Goal: Task Accomplishment & Management: Manage account settings

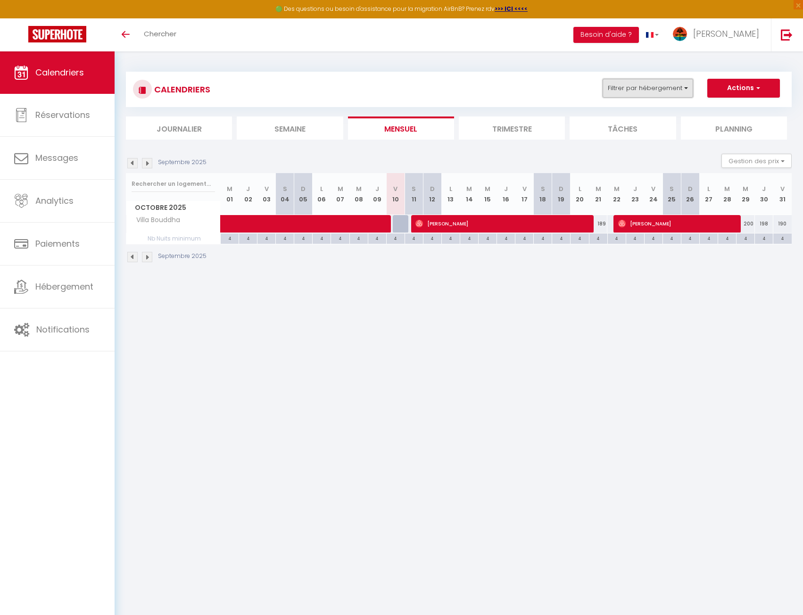
click at [643, 83] on button "Filtrer par hébergement" at bounding box center [648, 88] width 91 height 19
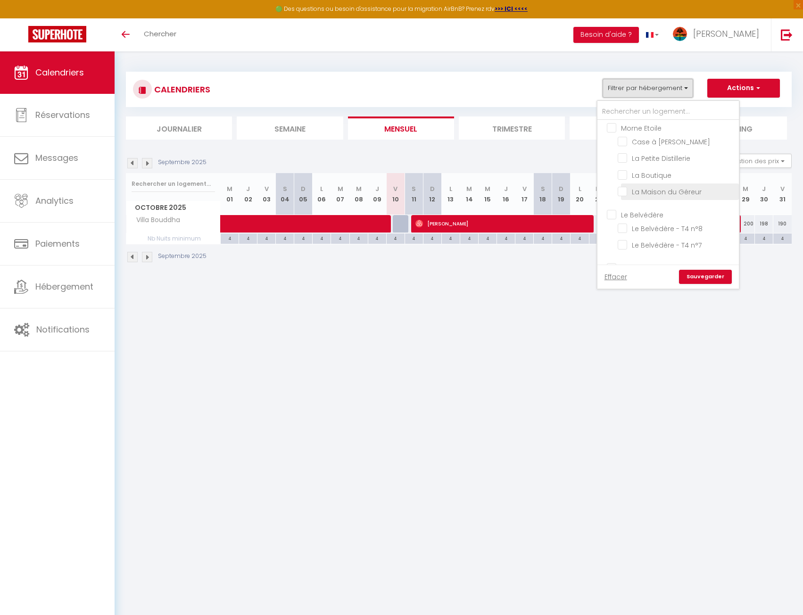
scroll to position [283, 0]
click at [657, 249] on input "Villa Perle" at bounding box center [677, 253] width 118 height 9
checkbox input "true"
checkbox input "false"
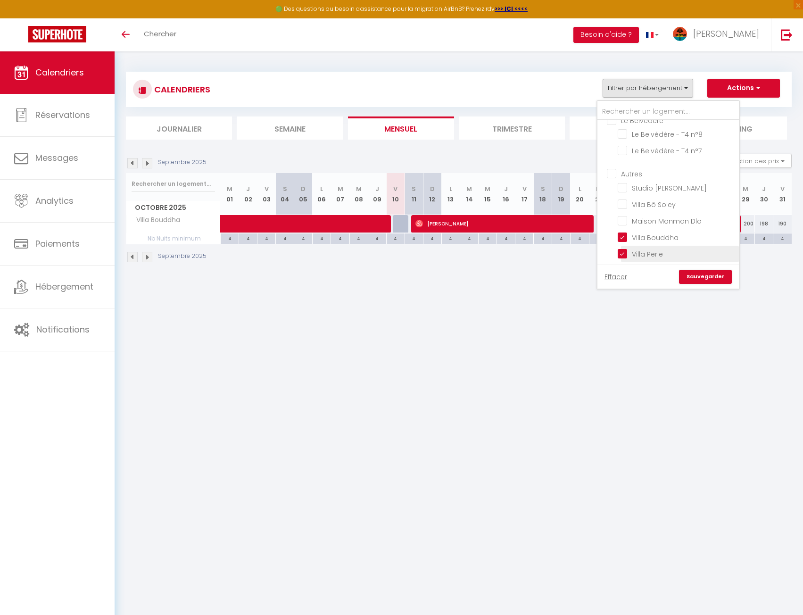
checkbox input "false"
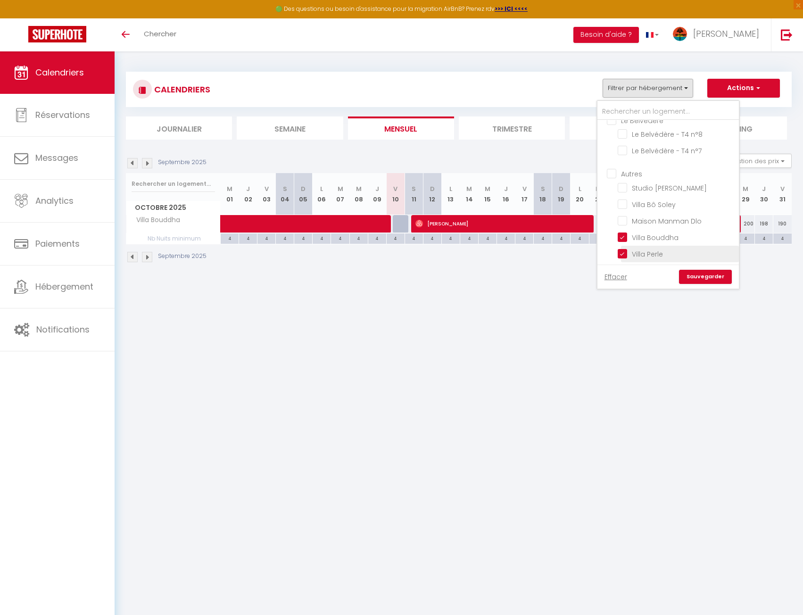
checkbox input "false"
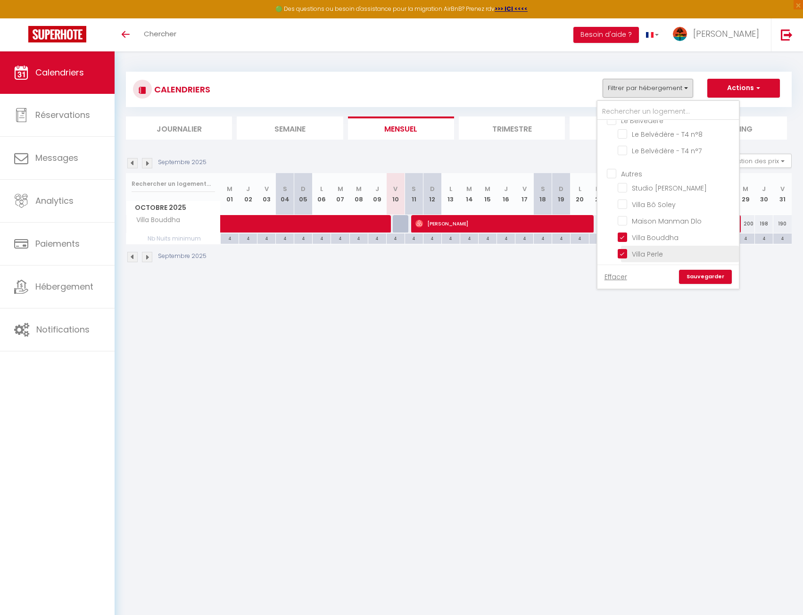
checkbox input "false"
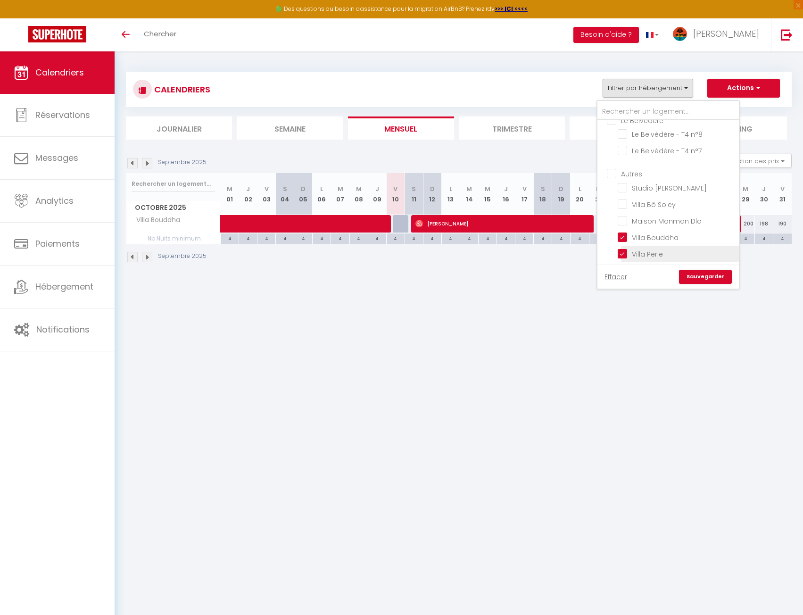
checkbox input "false"
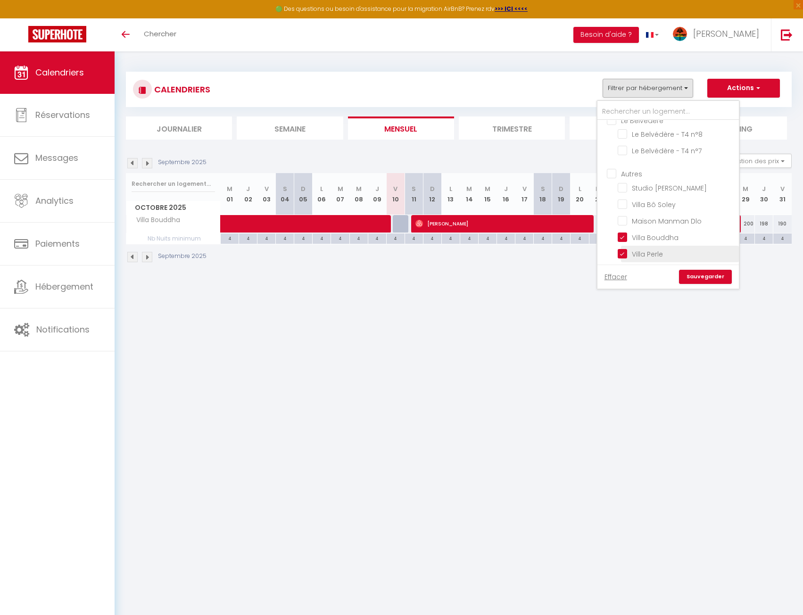
checkbox input "false"
click at [655, 232] on input "Villa Bouddha" at bounding box center [677, 236] width 118 height 9
checkbox input "false"
click at [713, 279] on link "Sauvegarder" at bounding box center [705, 277] width 53 height 14
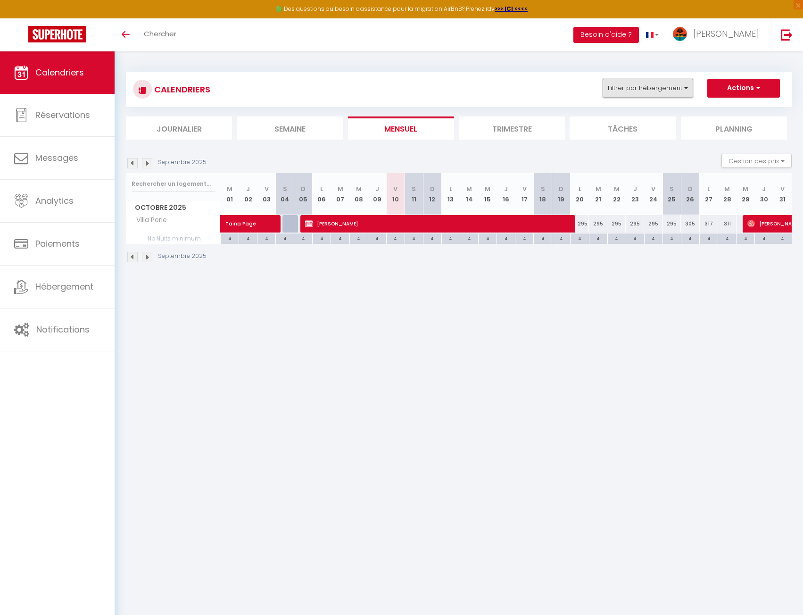
click at [665, 87] on button "Filtrer par hébergement" at bounding box center [648, 88] width 91 height 19
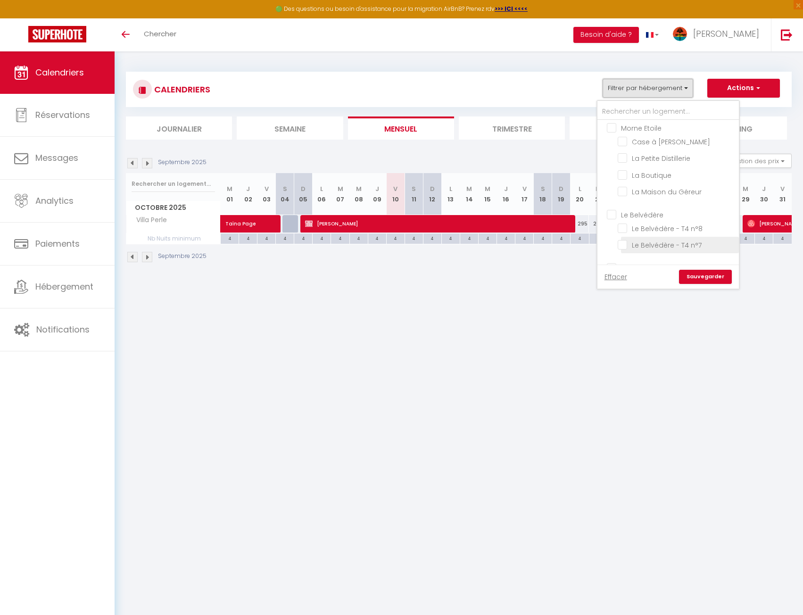
scroll to position [236, 0]
click at [658, 162] on input "Le Belvédère" at bounding box center [677, 166] width 141 height 9
checkbox input "true"
checkbox input "false"
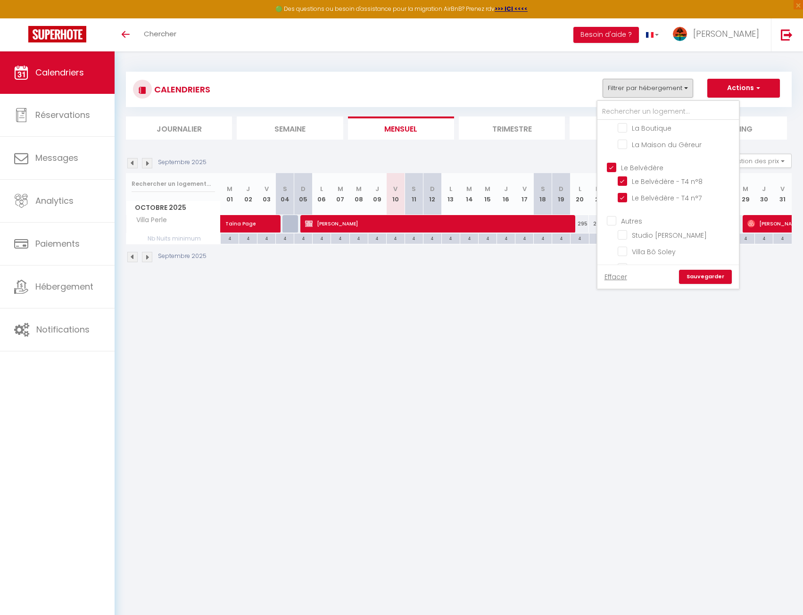
checkbox input "false"
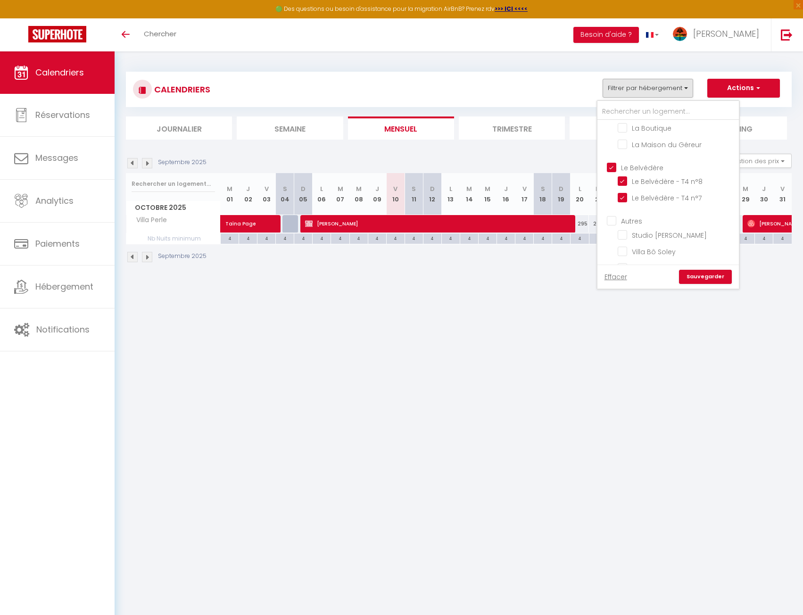
checkbox input "false"
checkbox input "true"
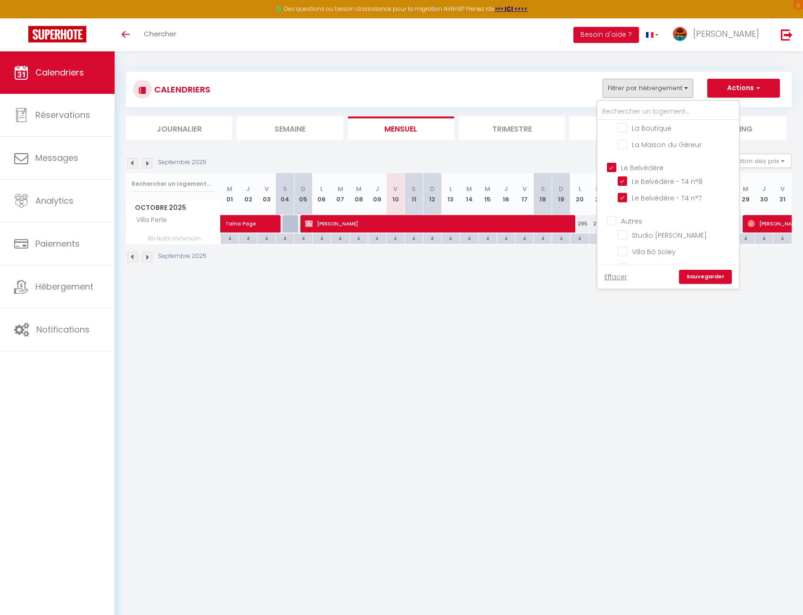
checkbox input "true"
checkbox input "false"
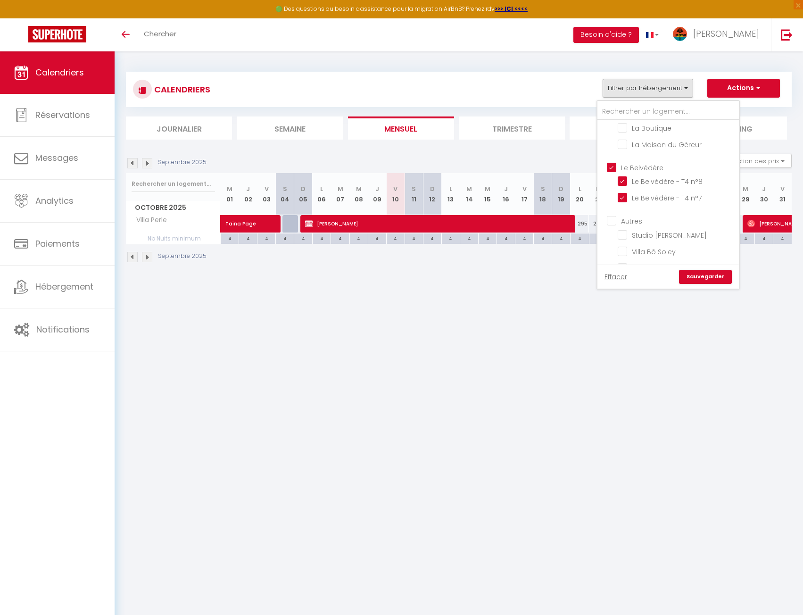
checkbox input "false"
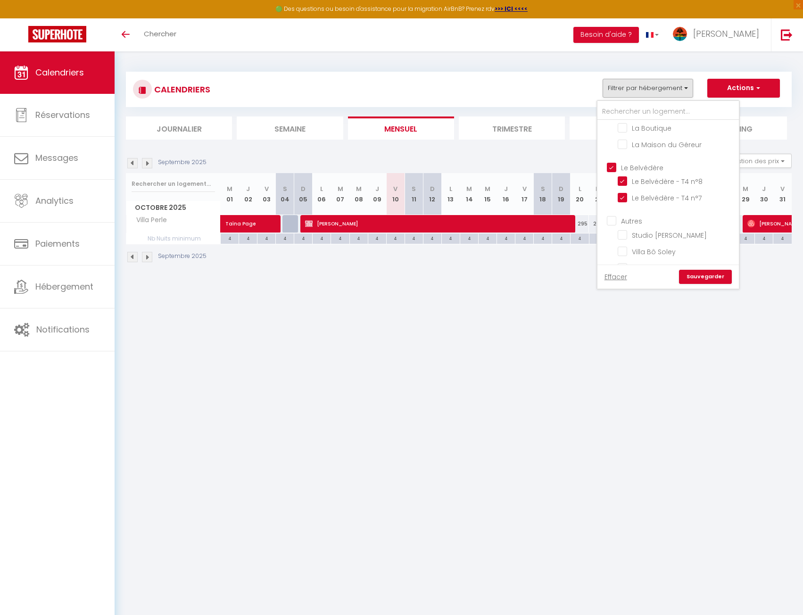
checkbox input "false"
click at [707, 278] on link "Sauvegarder" at bounding box center [705, 277] width 53 height 14
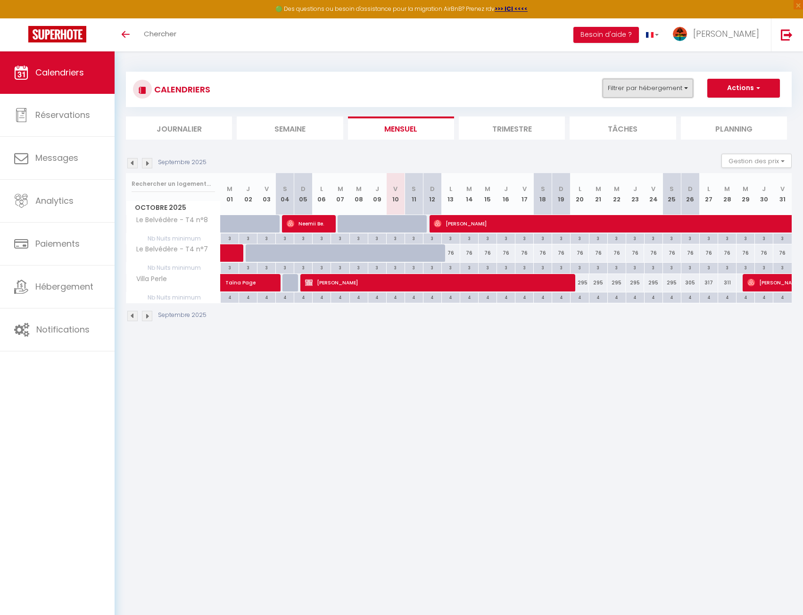
click at [664, 93] on button "Filtrer par hébergement" at bounding box center [648, 88] width 91 height 19
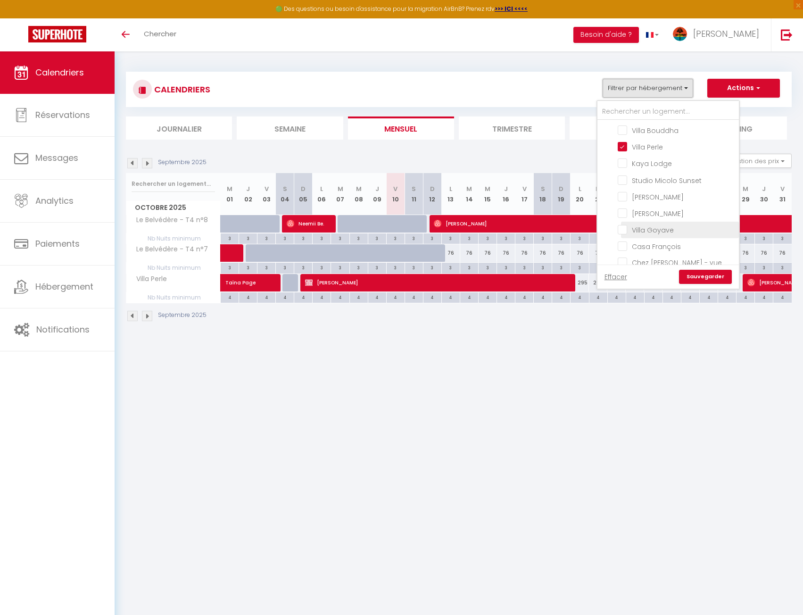
scroll to position [399, 0]
click at [438, 336] on div "CALENDRIERS Filtrer par hébergement [PERSON_NAME] [PERSON_NAME] Lauramar - Noix…" at bounding box center [459, 196] width 689 height 291
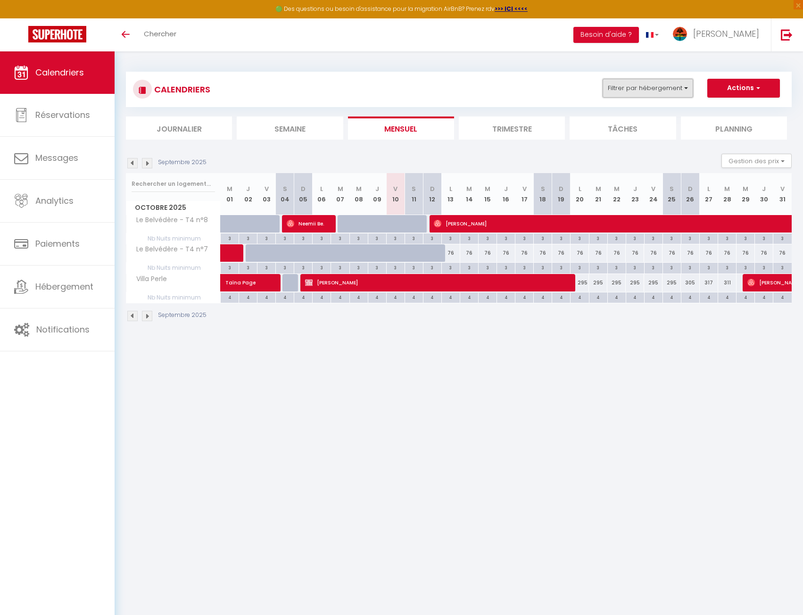
click at [627, 91] on button "Filtrer par hébergement" at bounding box center [648, 88] width 91 height 19
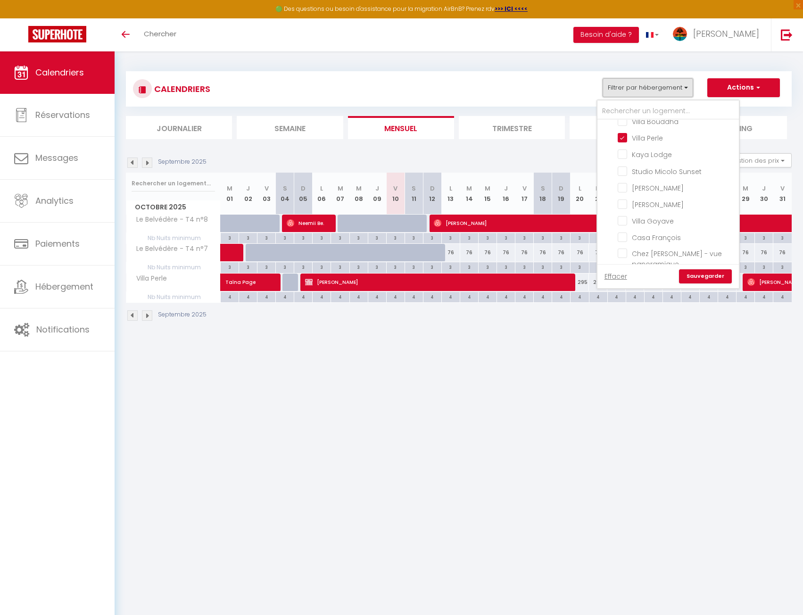
scroll to position [0, 0]
click at [679, 375] on body "🟢 Des questions ou besoin d'assistance pour la migration AirBnB? Prenez rdv >>>…" at bounding box center [401, 358] width 803 height 615
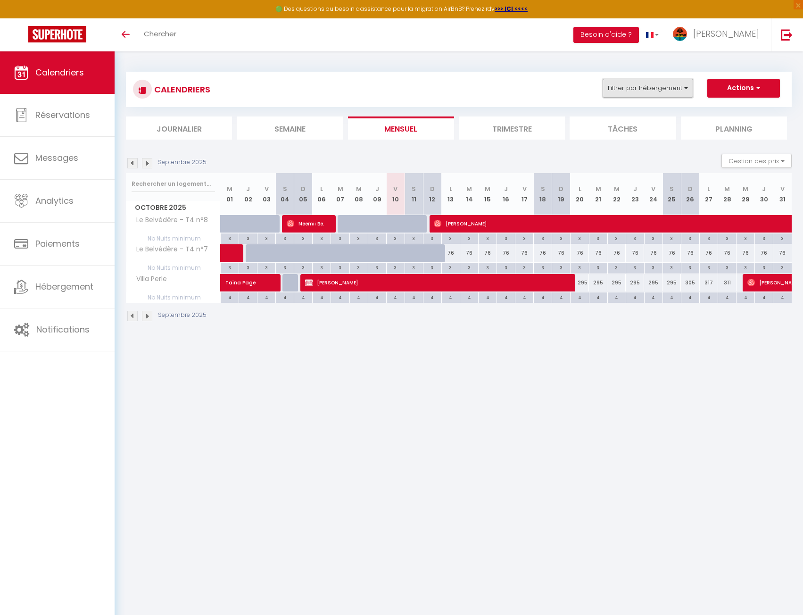
click at [627, 86] on button "Filtrer par hébergement" at bounding box center [648, 88] width 91 height 19
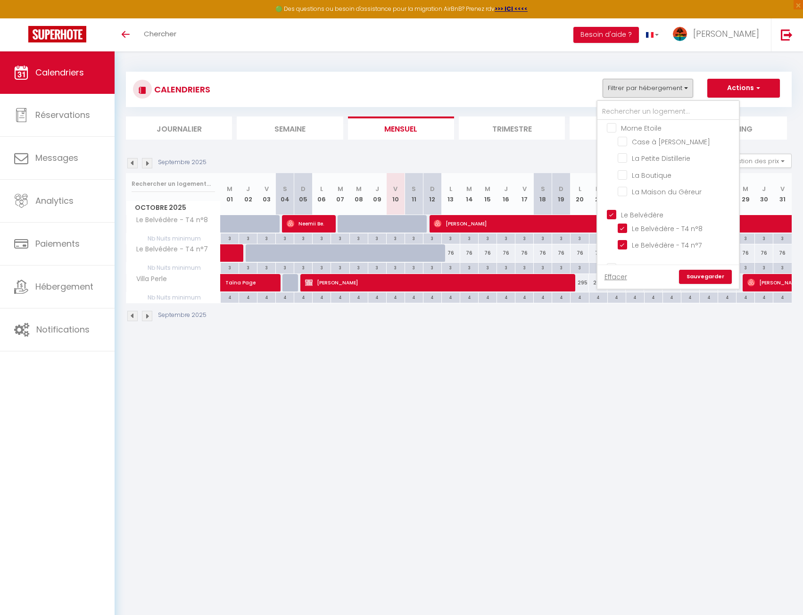
click at [650, 209] on input "Le Belvédère" at bounding box center [677, 213] width 141 height 9
checkbox input "false"
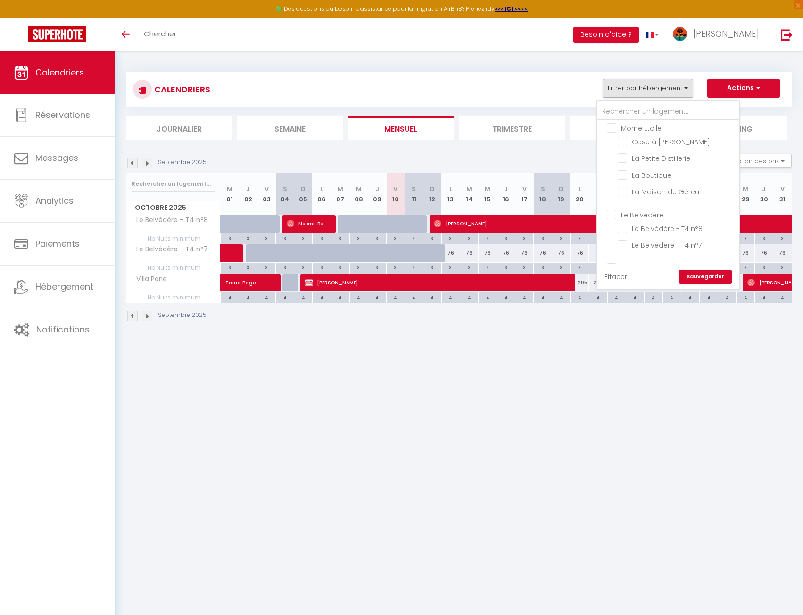
checkbox input "false"
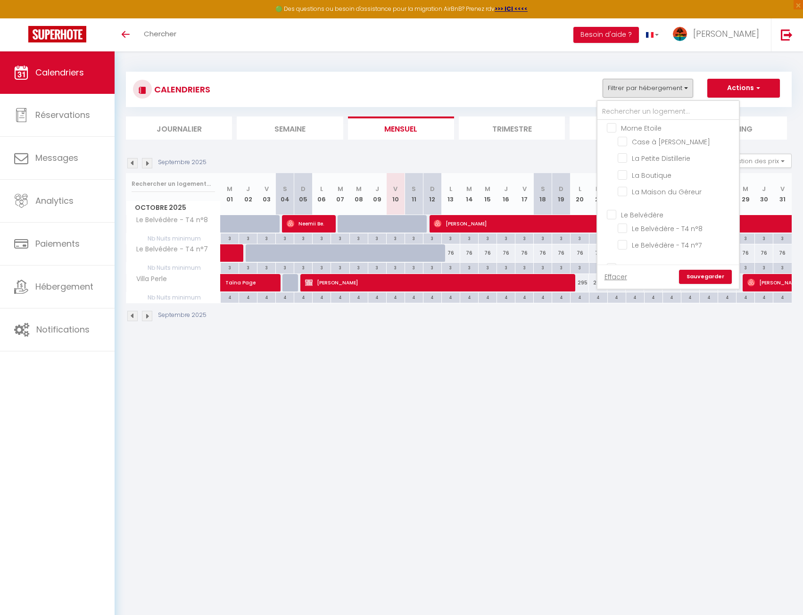
checkbox input "false"
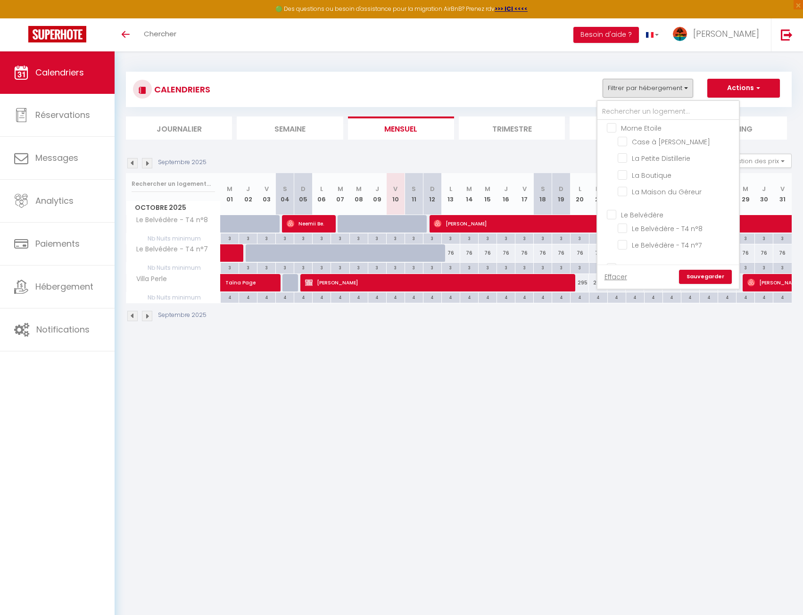
checkbox input "false"
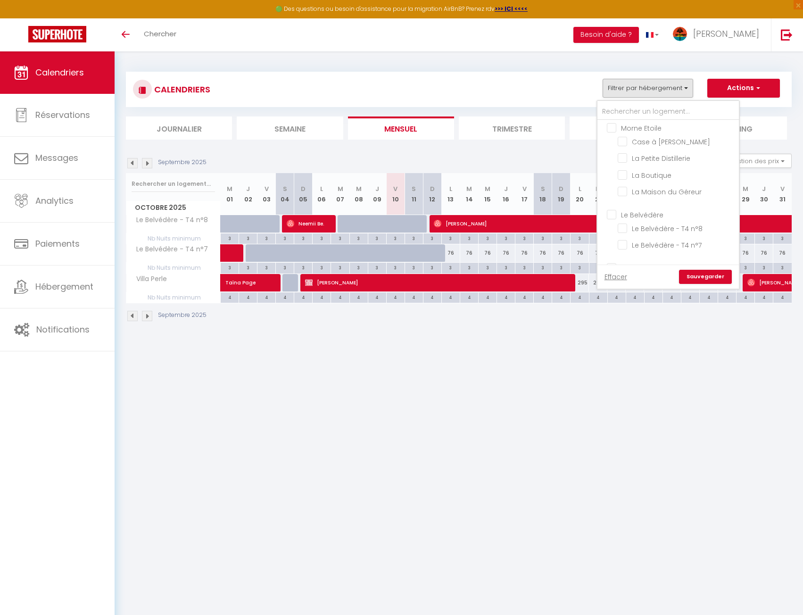
checkbox input "false"
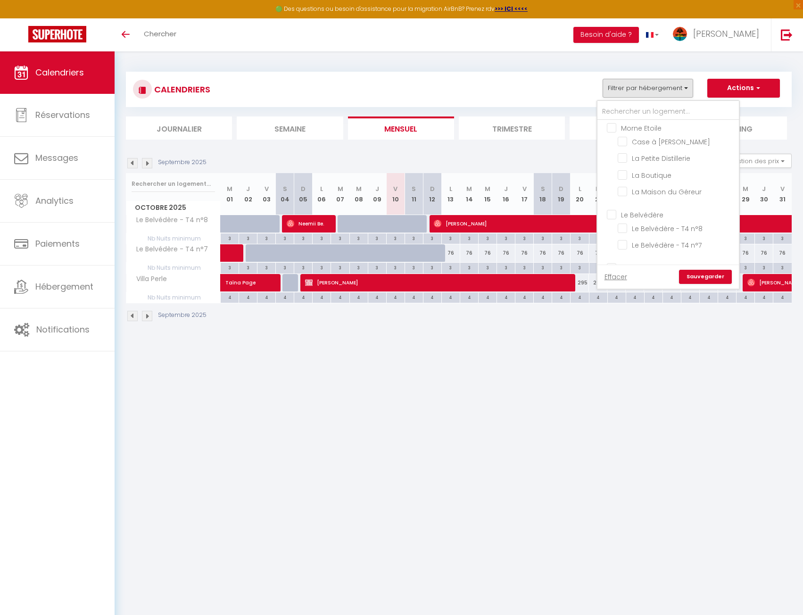
checkbox input "false"
click at [651, 249] on input "Villa Perle" at bounding box center [677, 253] width 118 height 9
checkbox input "false"
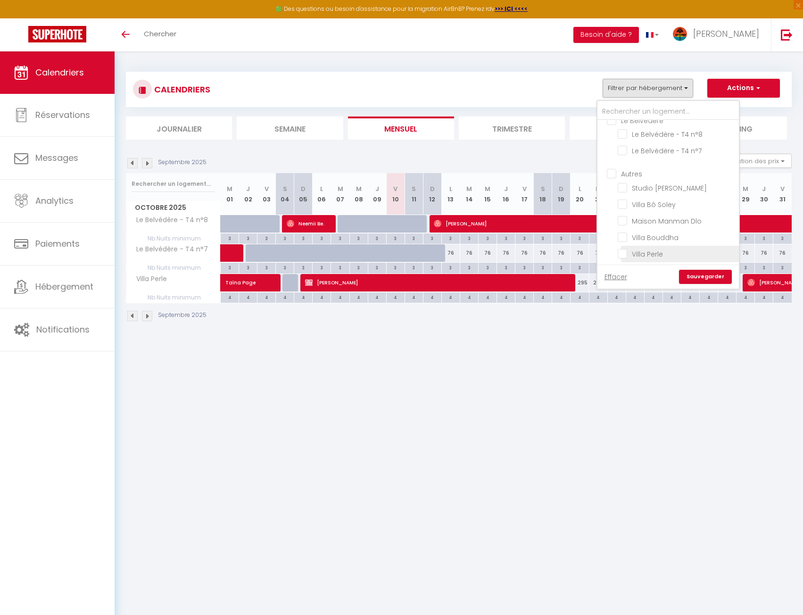
checkbox input "false"
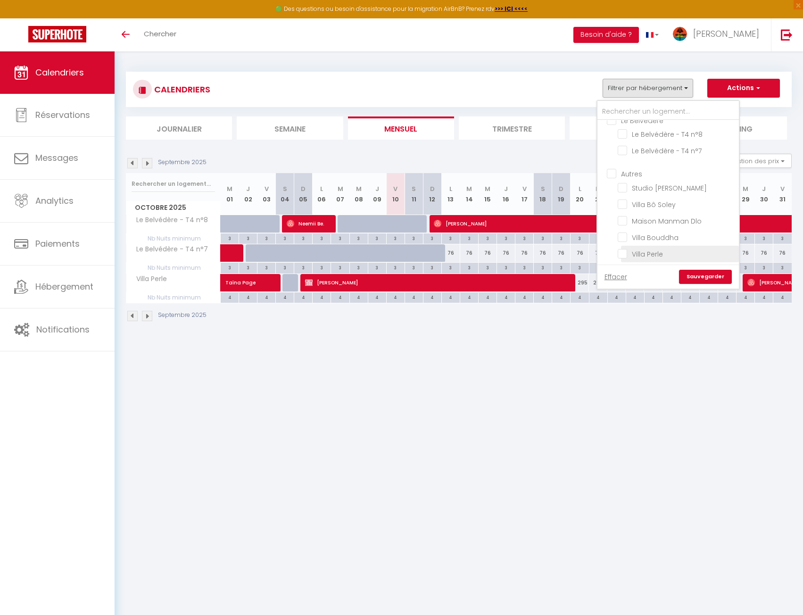
checkbox input "false"
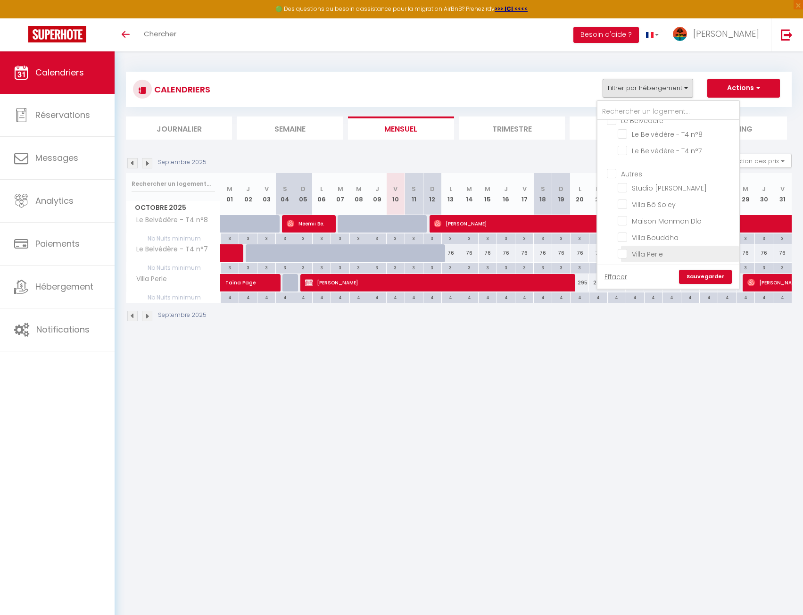
checkbox input "false"
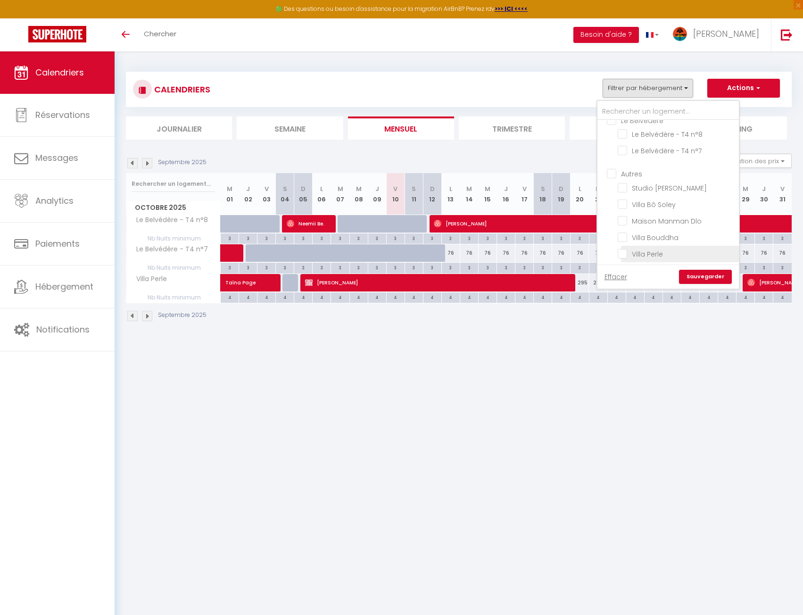
checkbox input "false"
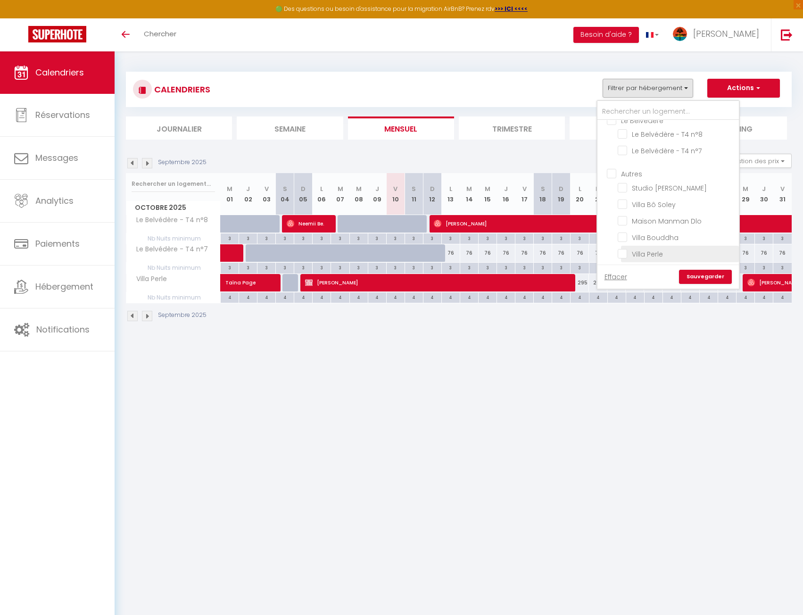
checkbox input "false"
click at [708, 280] on link "Sauvegarder" at bounding box center [705, 277] width 53 height 14
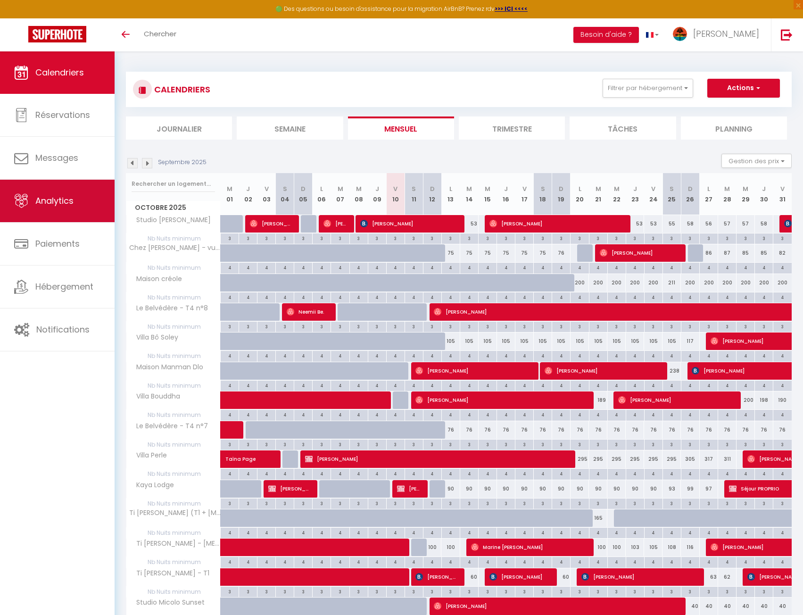
click at [68, 203] on span "Analytics" at bounding box center [54, 201] width 38 height 12
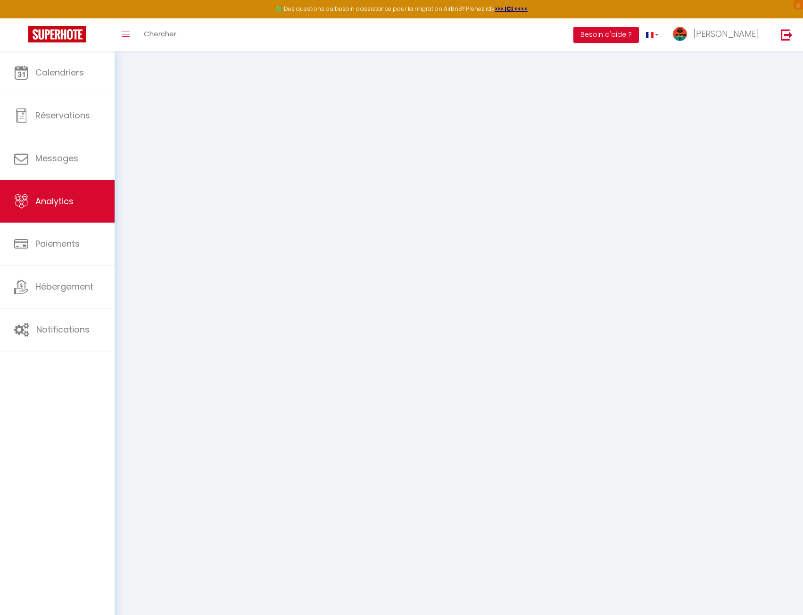
select select "2025"
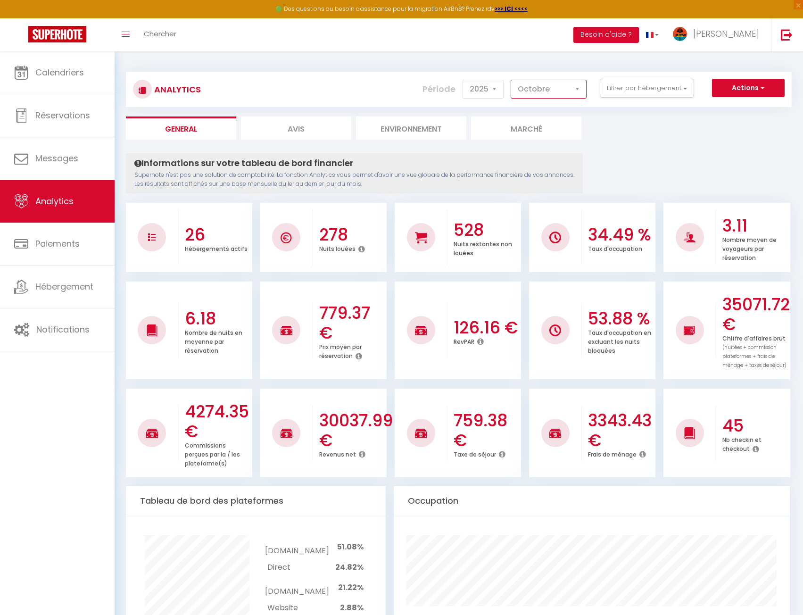
click at [557, 90] on select "[PERSON_NAME] Mars [PERSON_NAME] Juin Juillet Août Septembre Octobre Novembre D…" at bounding box center [549, 89] width 76 height 19
click at [511, 80] on select "[PERSON_NAME] Mars [PERSON_NAME] Juin Juillet Août Septembre Octobre Novembre D…" at bounding box center [549, 89] width 76 height 19
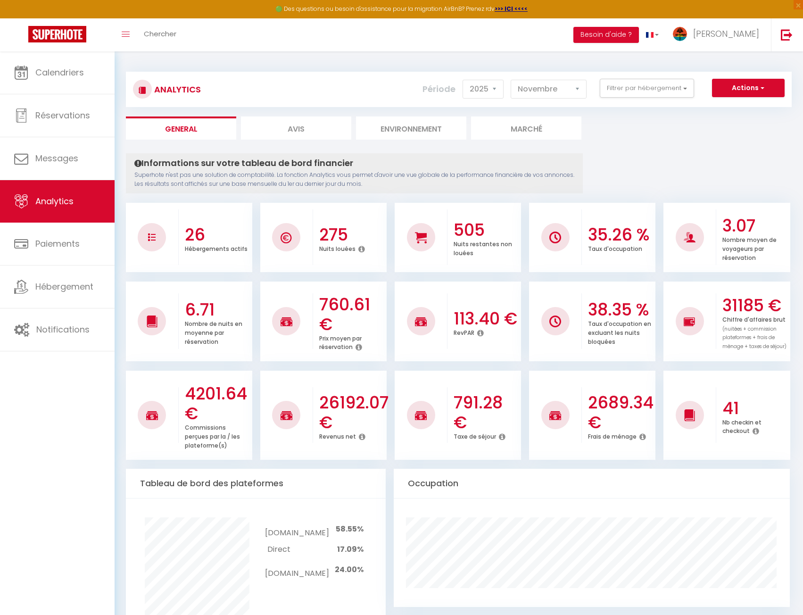
click at [754, 428] on icon at bounding box center [756, 431] width 7 height 8
click at [539, 89] on select "[PERSON_NAME] Mars [PERSON_NAME] Juin Juillet Août Septembre Octobre Novembre D…" at bounding box center [549, 89] width 76 height 19
select select "10"
click at [511, 80] on select "[PERSON_NAME] Mars [PERSON_NAME] Juin Juillet Août Septembre Octobre Novembre D…" at bounding box center [549, 89] width 76 height 19
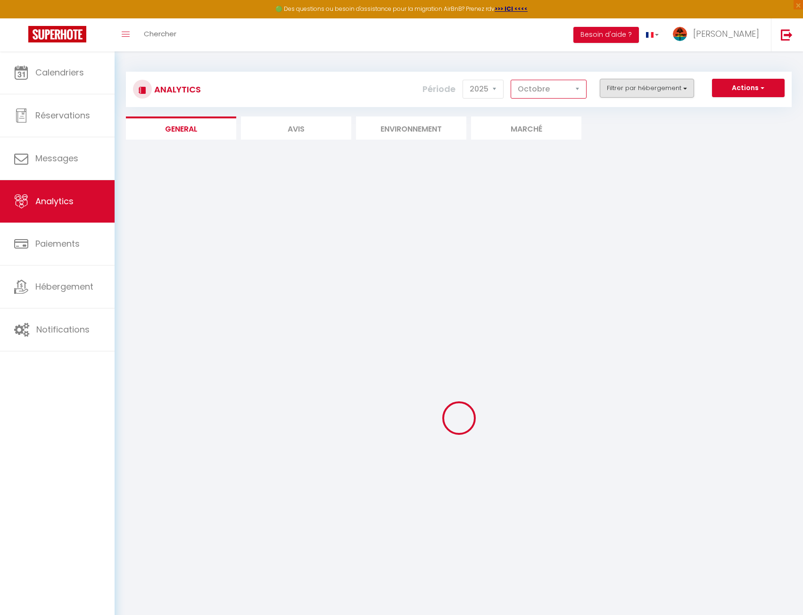
checkbox input "false"
checkbox Mangue "false"
checkbox Avocat "false"
checkbox cajou "false"
checkbox Bassignac "false"
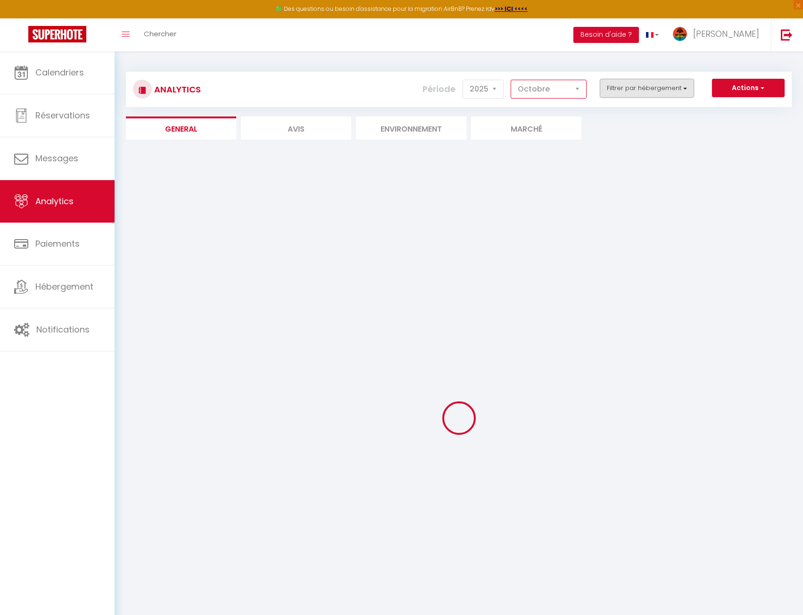
checkbox Paradis "false"
checkbox T3\) "false"
checkbox T3 "false"
checkbox T1 "false"
checkbox Etoile "false"
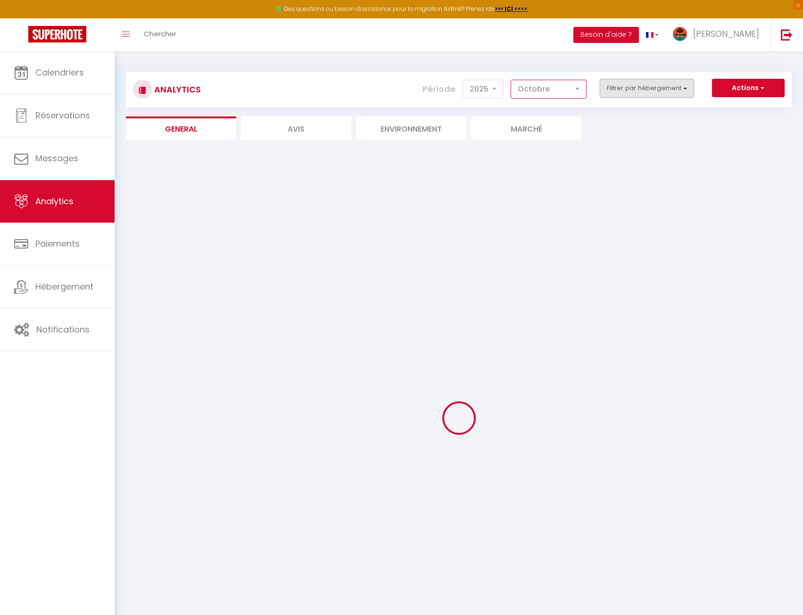
checkbox Lucie "false"
checkbox Distillerie "false"
checkbox Boutique "false"
checkbox Géreur "false"
checkbox Belvédère "false"
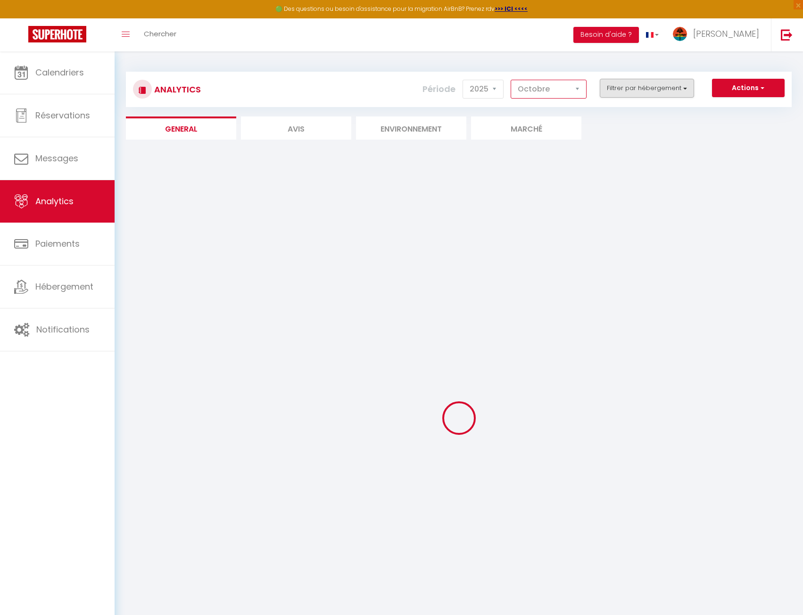
checkbox n°8 "false"
checkbox n°7 "false"
checkbox input "false"
checkbox Anna "false"
checkbox Soley "false"
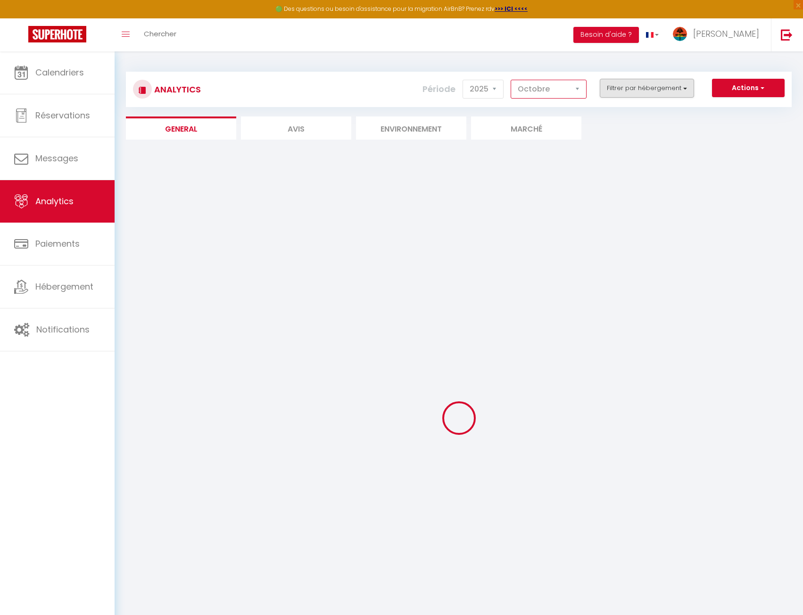
checkbox Dlo "false"
checkbox Bouddha "false"
checkbox Perle "false"
checkbox Lodge "false"
checkbox Sunset "false"
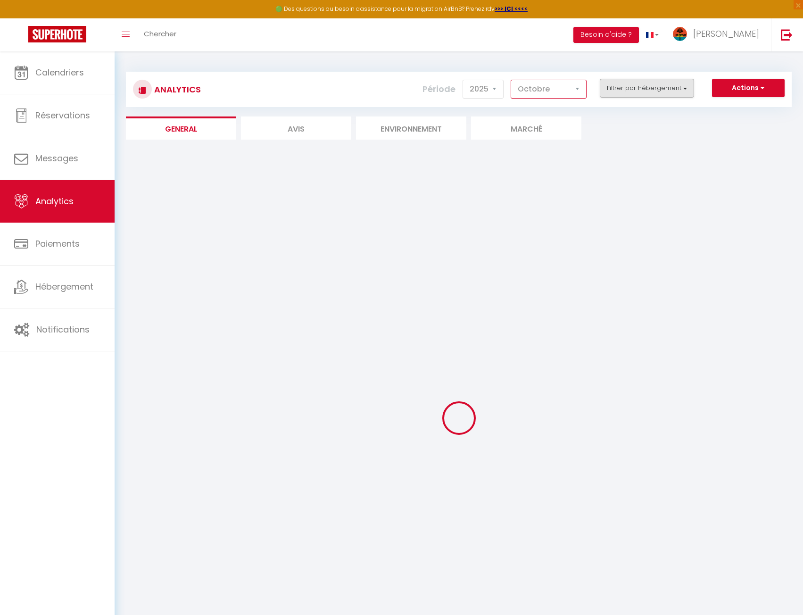
checkbox Maléssa "false"
checkbox Carbet "false"
checkbox Goyave "false"
checkbox François "false"
checkbox panoramique "false"
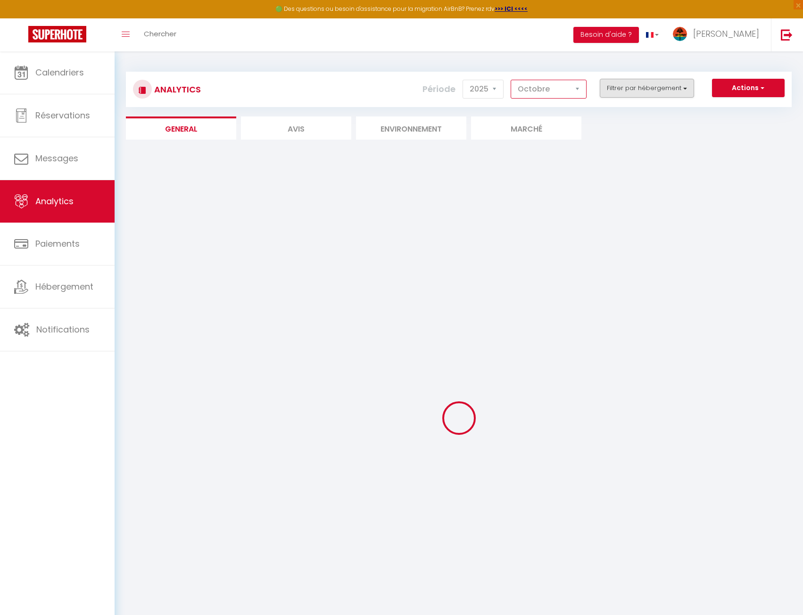
checkbox créole "false"
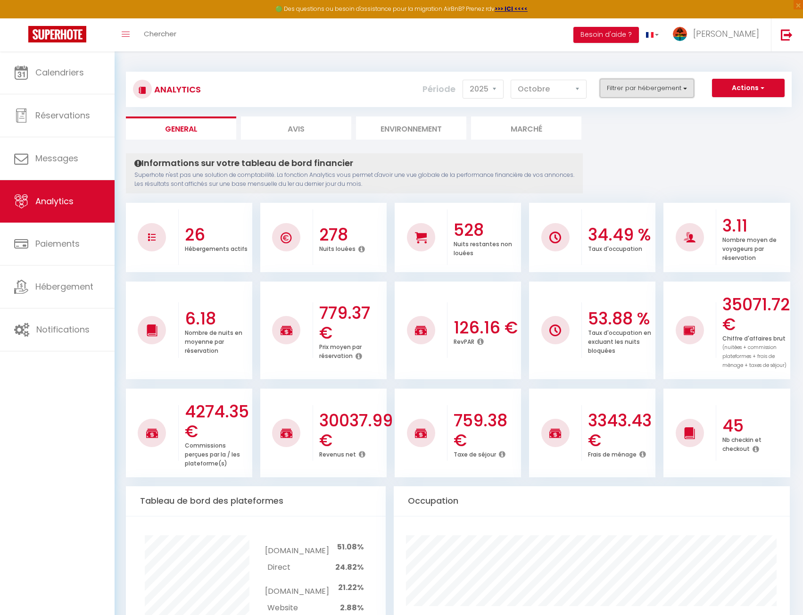
click at [646, 88] on button "Filtrer par hébergement" at bounding box center [647, 88] width 94 height 19
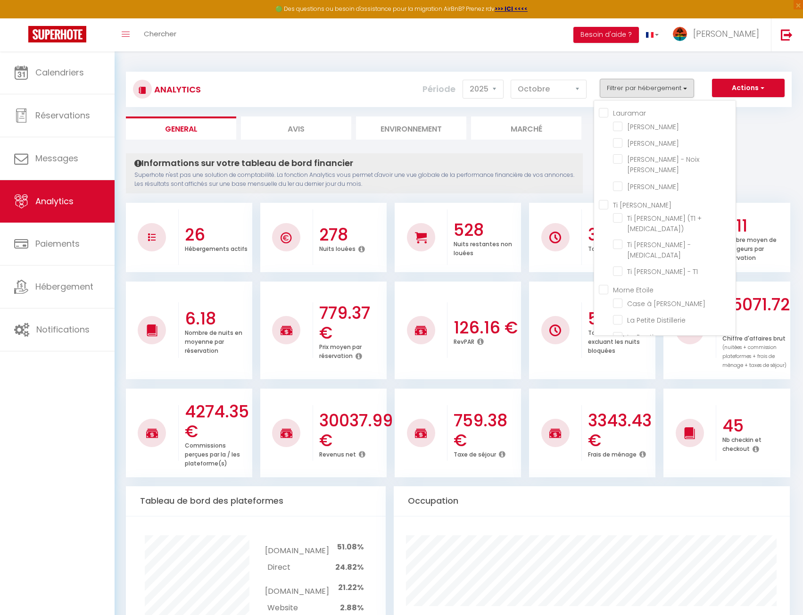
click at [636, 112] on input "Lauramar" at bounding box center [667, 112] width 137 height 9
checkbox input "true"
checkbox Mangue "true"
checkbox Avocat "true"
checkbox cajou "true"
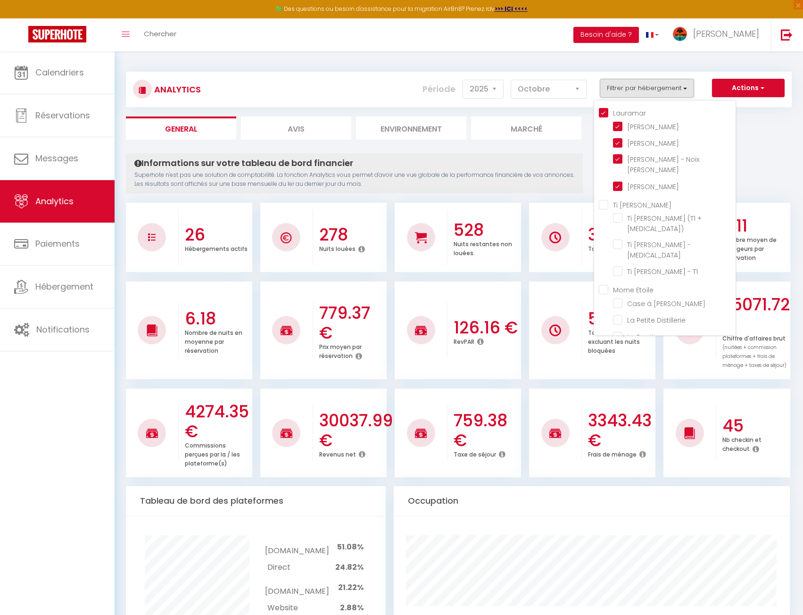
checkbox Bassignac "true"
checkbox T3\) "false"
checkbox T3 "false"
checkbox T1 "false"
checkbox Lucie "false"
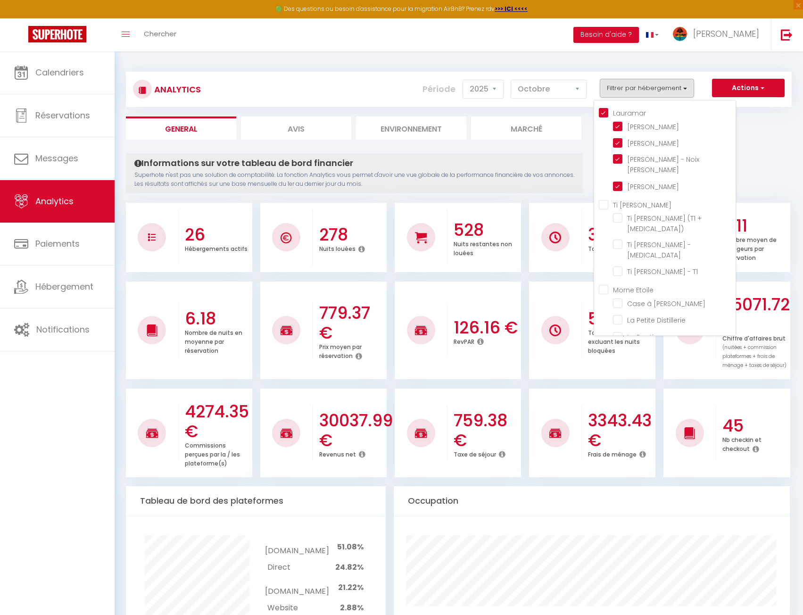
checkbox Distillerie "false"
checkbox Boutique "false"
checkbox Géreur "false"
checkbox n°8 "false"
checkbox n°7 "false"
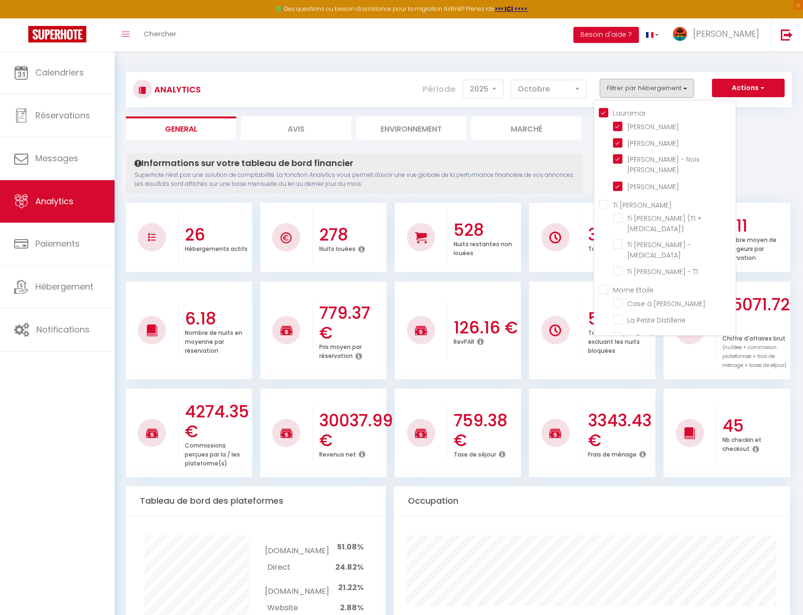
checkbox Anna "false"
checkbox Soley "false"
checkbox Dlo "false"
checkbox Bouddha "false"
checkbox Perle "false"
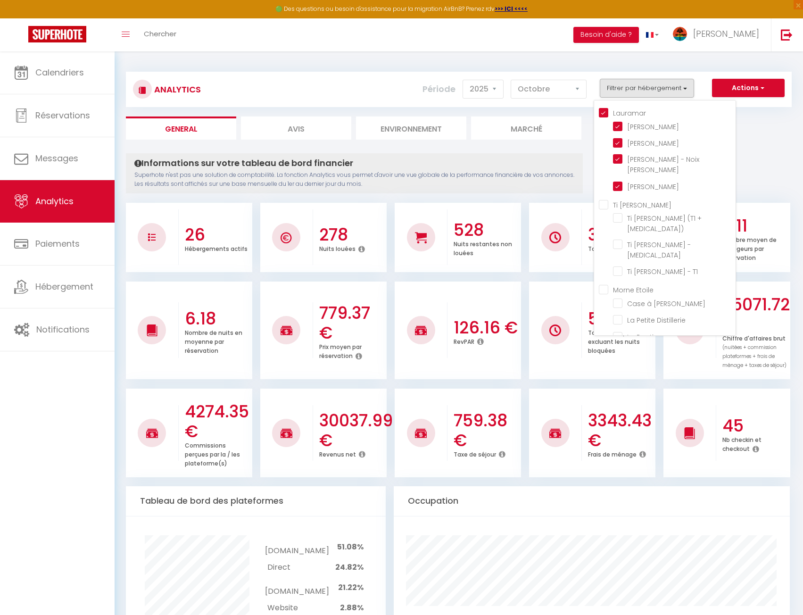
checkbox Lodge "false"
checkbox Sunset "false"
checkbox Maléssa "false"
checkbox Carbet "false"
checkbox Goyave "false"
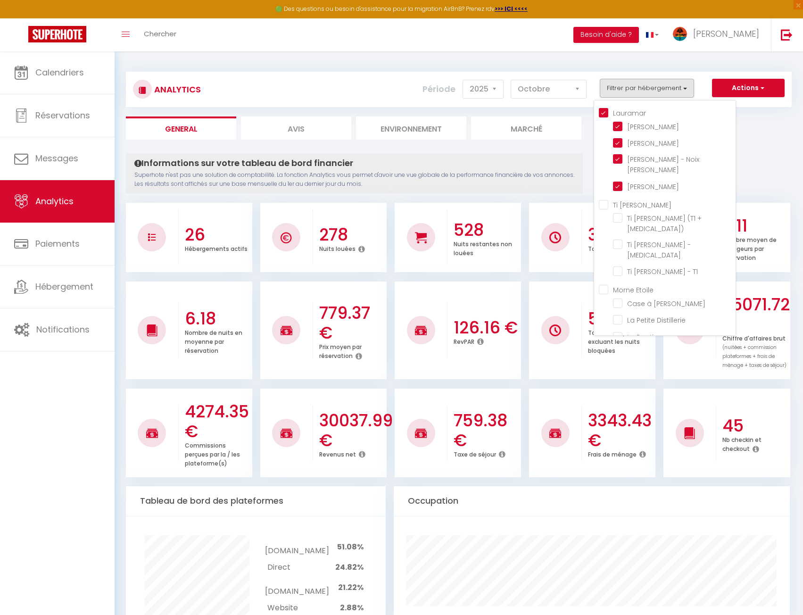
checkbox François "false"
checkbox panoramique "false"
checkbox créole "false"
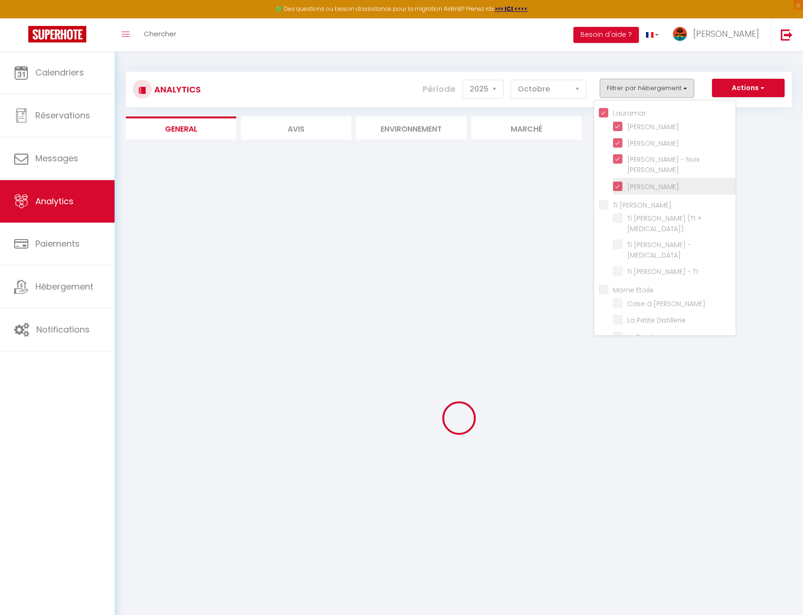
checkbox T3\) "false"
checkbox T3 "false"
checkbox T1 "false"
checkbox Lucie "false"
checkbox Distillerie "false"
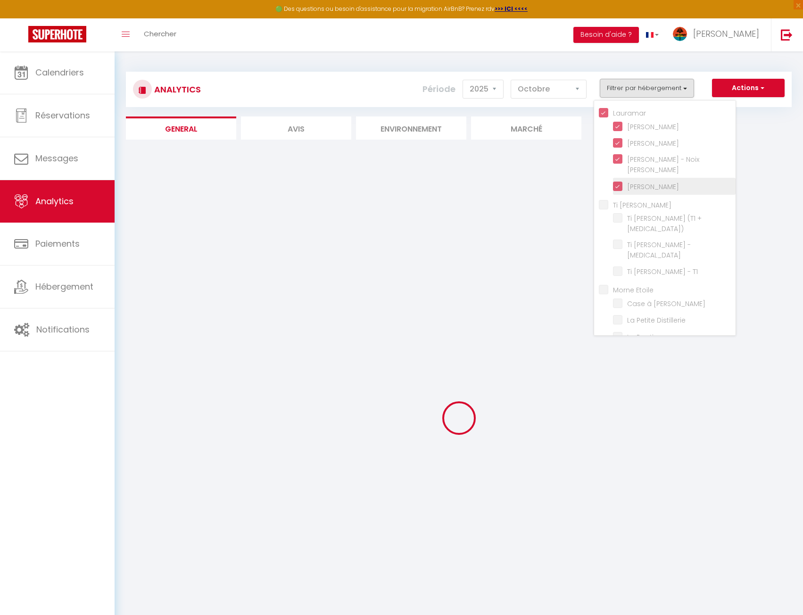
checkbox Boutique "false"
checkbox Géreur "false"
checkbox n°8 "false"
checkbox n°7 "false"
checkbox Anna "false"
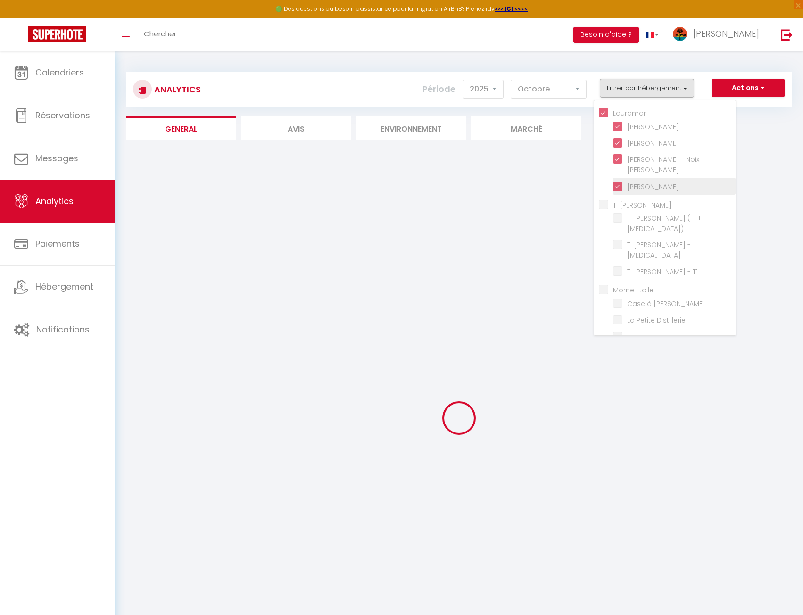
checkbox Soley "false"
checkbox Dlo "false"
checkbox Bouddha "false"
checkbox Perle "false"
checkbox Lodge "false"
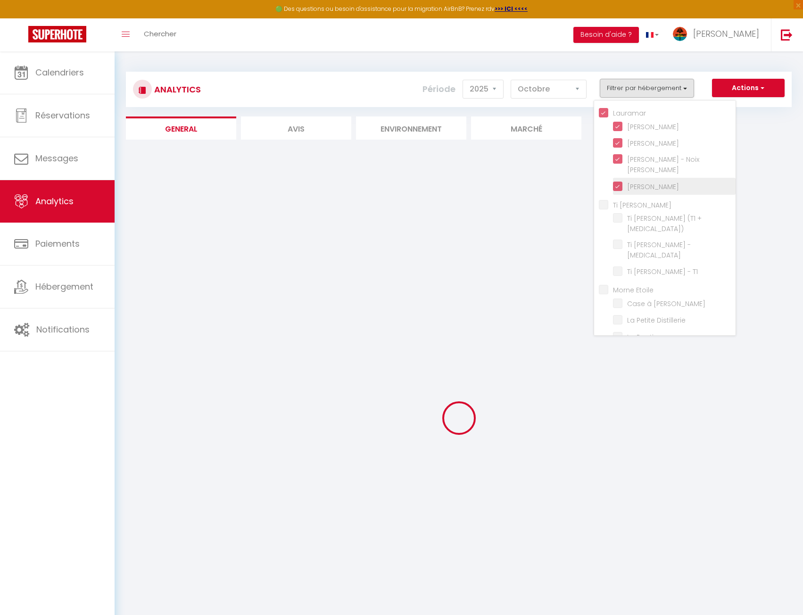
checkbox Sunset "false"
checkbox Maléssa "false"
checkbox Carbet "false"
checkbox Goyave "false"
checkbox François "false"
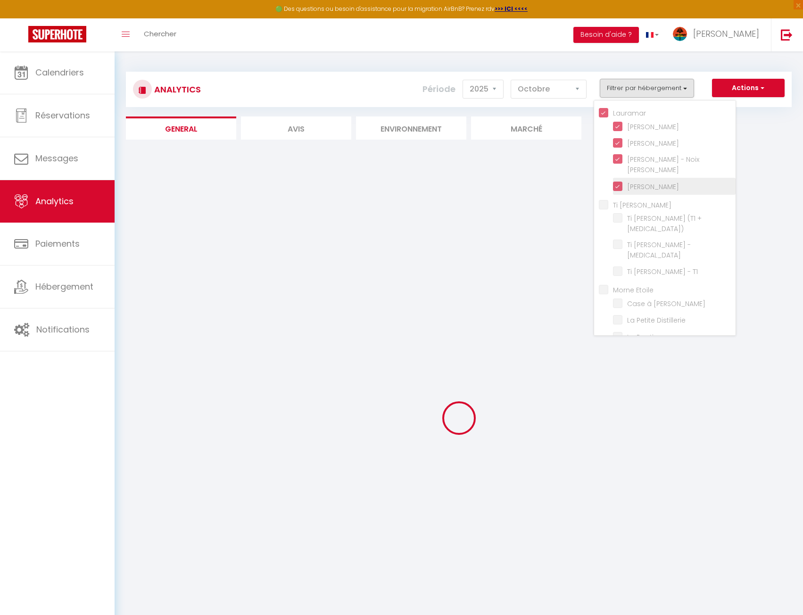
checkbox panoramique "false"
checkbox créole "false"
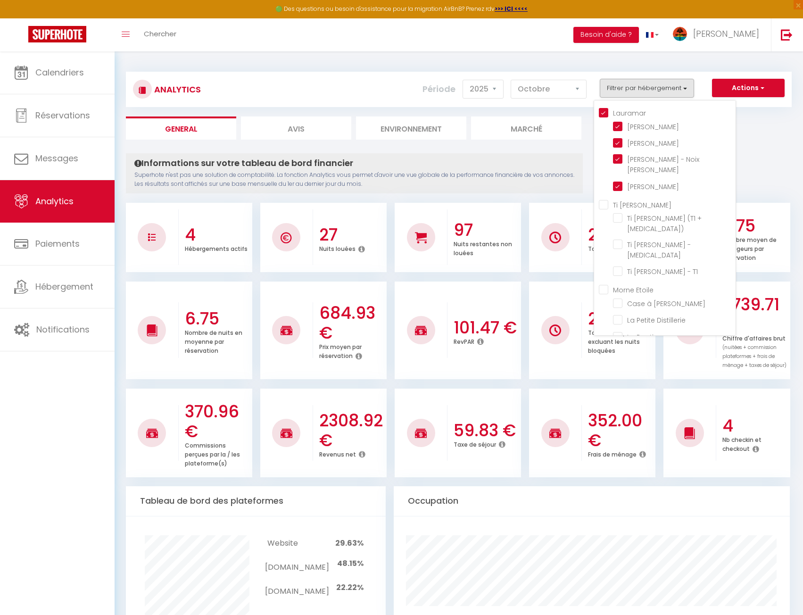
click at [650, 200] on Paradis "Ti [PERSON_NAME]" at bounding box center [667, 204] width 137 height 9
checkbox Paradis "true"
checkbox T3\) "true"
checkbox T3 "true"
checkbox T1 "true"
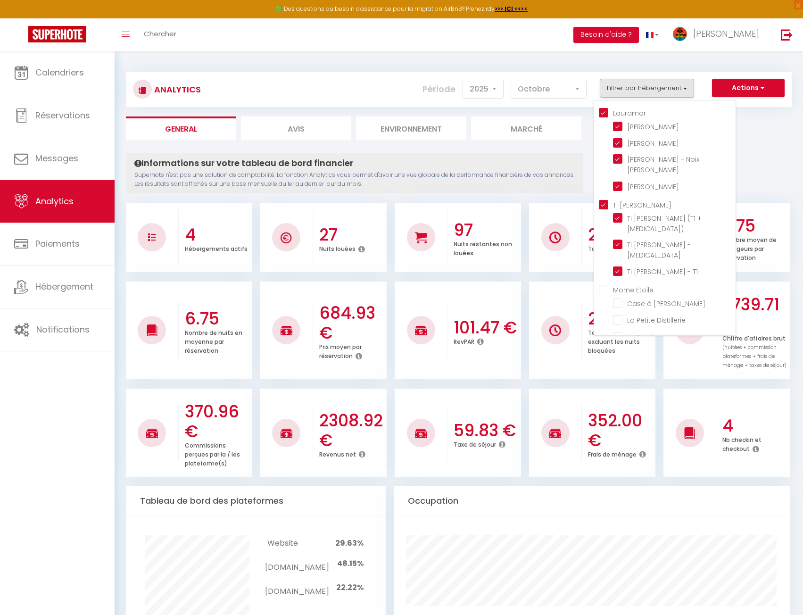
checkbox Lucie "false"
checkbox Distillerie "false"
checkbox Boutique "false"
checkbox Géreur "false"
checkbox n°8 "false"
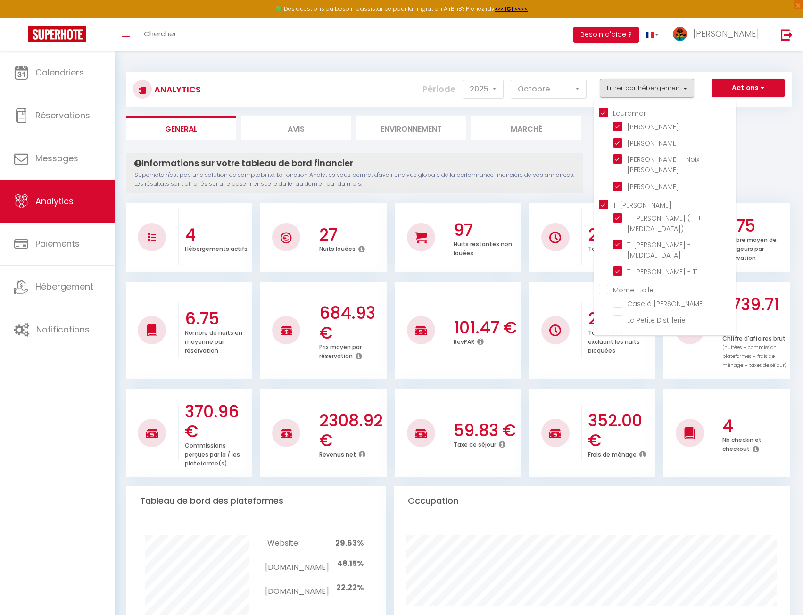
checkbox n°7 "false"
checkbox Anna "false"
checkbox Soley "false"
checkbox Dlo "false"
checkbox Bouddha "false"
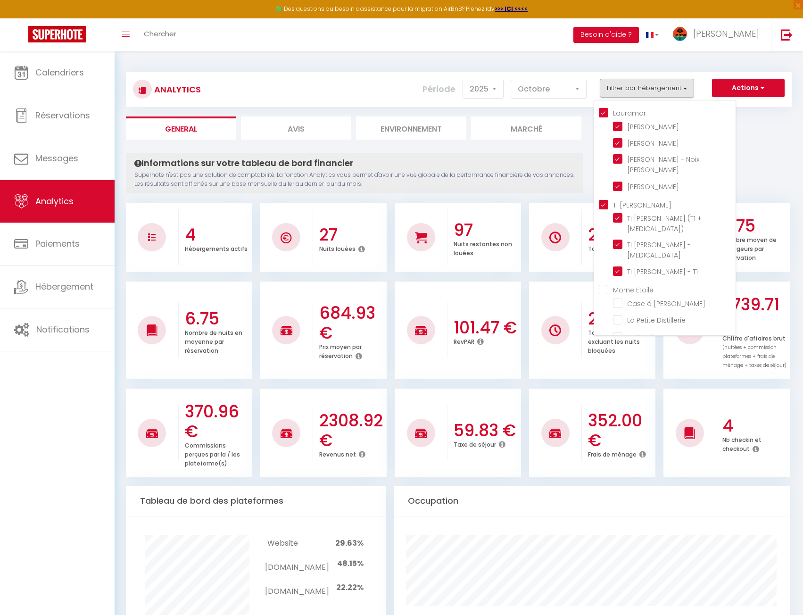
checkbox Perle "false"
checkbox Lodge "false"
checkbox Sunset "false"
checkbox Maléssa "false"
checkbox Carbet "false"
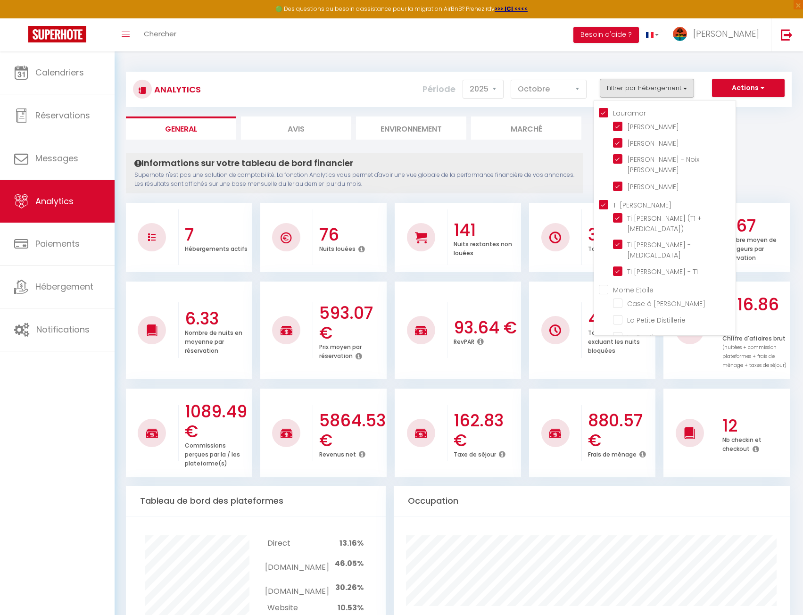
click at [643, 200] on Paradis "Ti [PERSON_NAME]" at bounding box center [667, 204] width 137 height 9
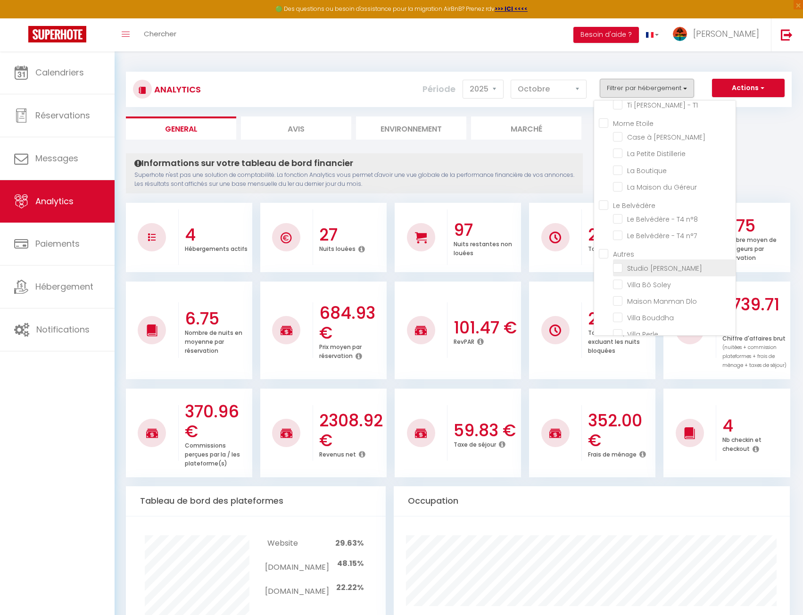
scroll to position [189, 0]
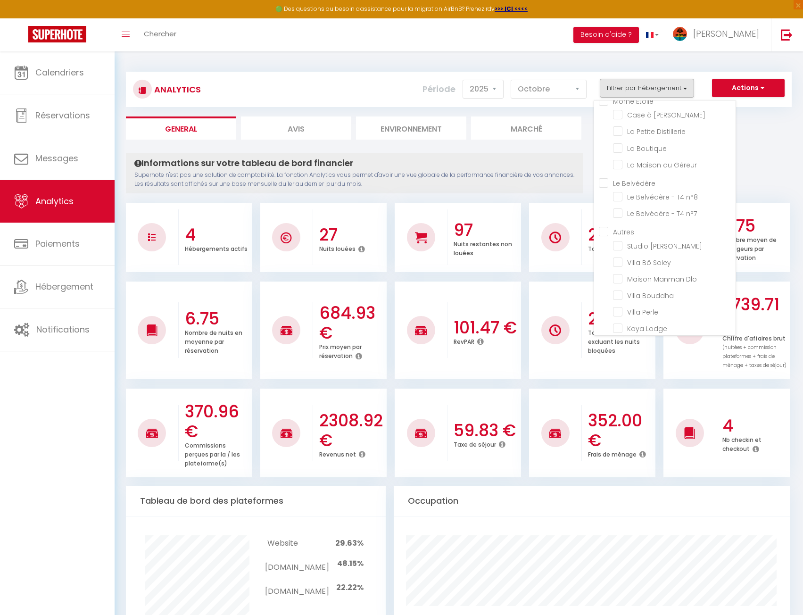
click at [624, 226] on input "Autres" at bounding box center [667, 230] width 137 height 9
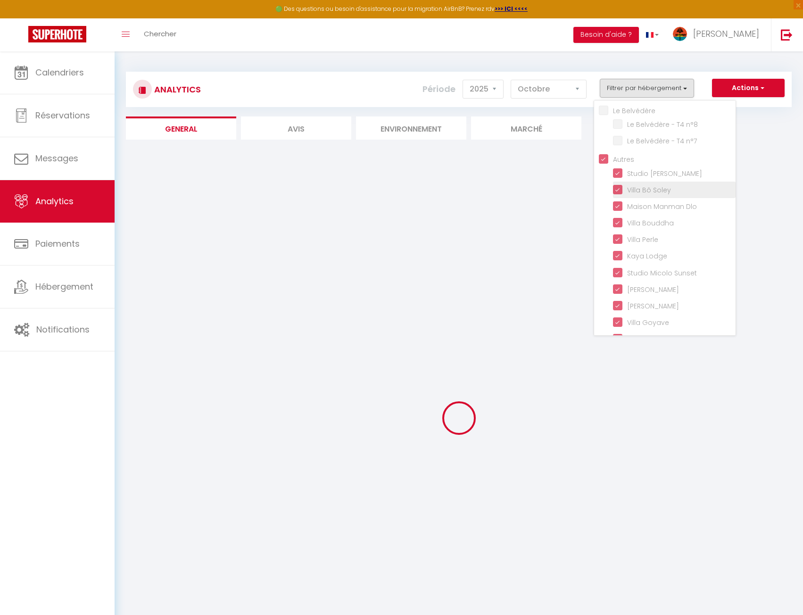
scroll to position [294, 0]
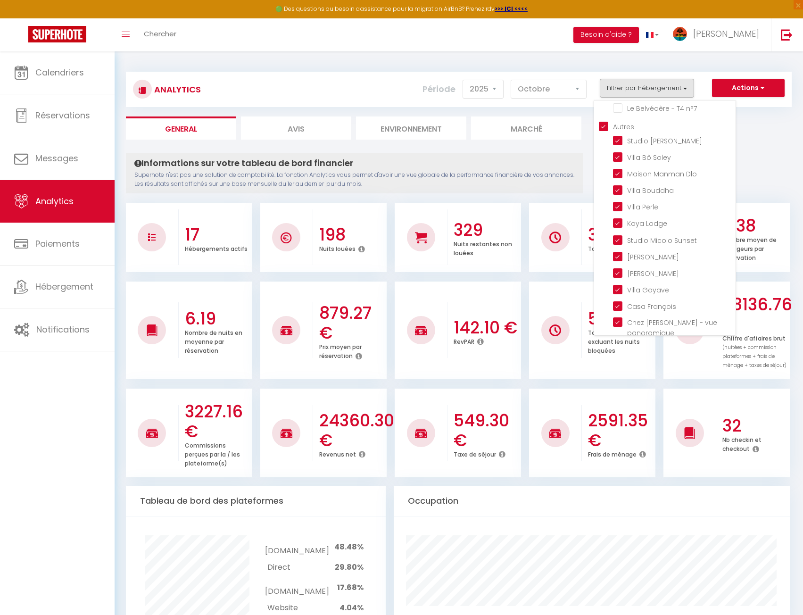
click at [583, 65] on div "Analytics Actions Génération SuperConciergerie Génération SuperAnalyzer Générat…" at bounding box center [459, 85] width 666 height 44
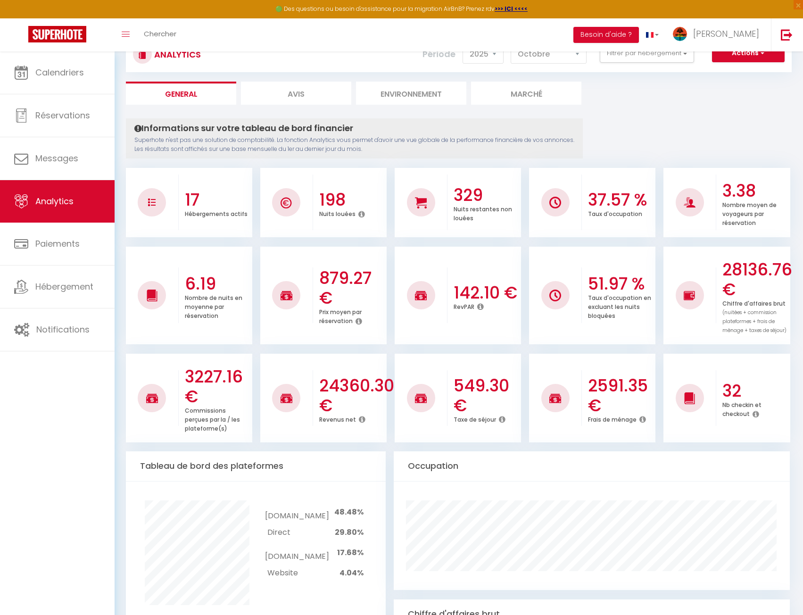
scroll to position [0, 0]
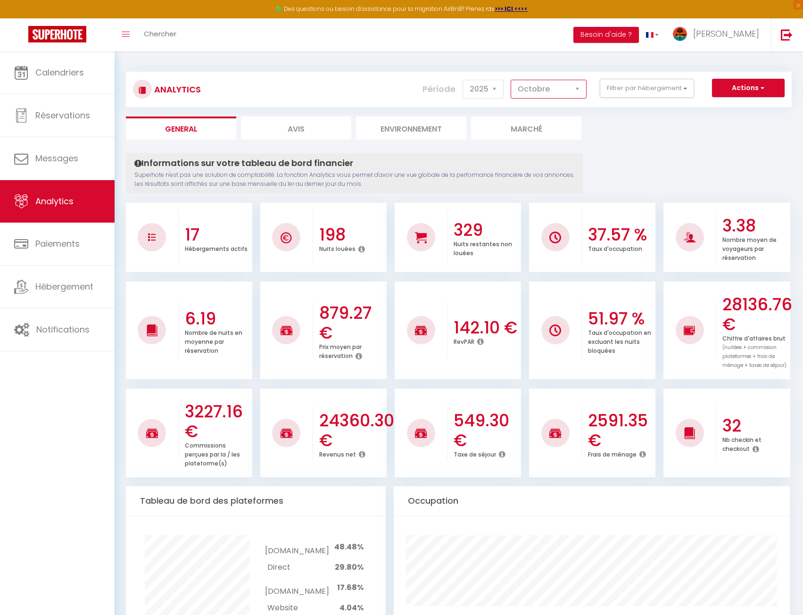
click at [574, 83] on select "[PERSON_NAME] Mars [PERSON_NAME] Juin Juillet Août Septembre Octobre Novembre D…" at bounding box center [549, 89] width 76 height 19
click at [511, 80] on select "[PERSON_NAME] Mars [PERSON_NAME] Juin Juillet Août Septembre Octobre Novembre D…" at bounding box center [549, 89] width 76 height 19
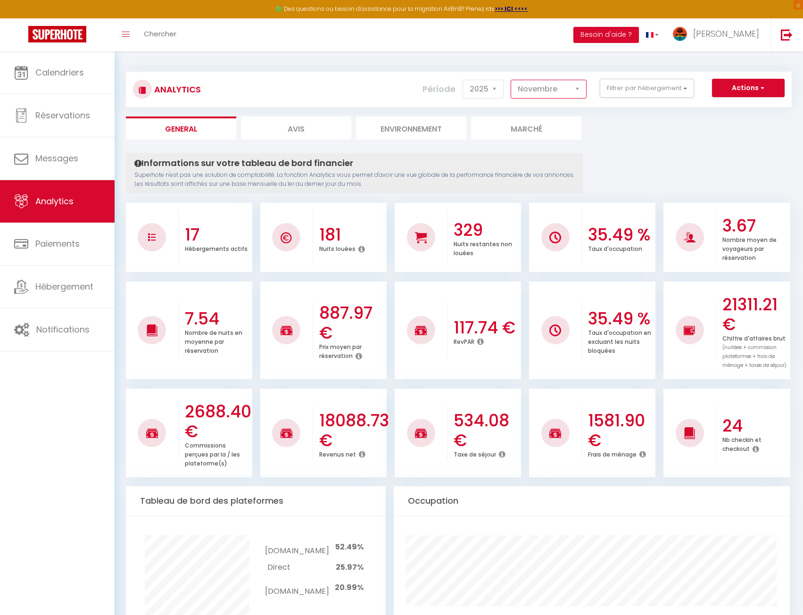
click at [537, 86] on select "[PERSON_NAME] Mars [PERSON_NAME] Juin Juillet Août Septembre Octobre Novembre D…" at bounding box center [549, 89] width 76 height 19
click at [511, 80] on select "[PERSON_NAME] Mars [PERSON_NAME] Juin Juillet Août Septembre Octobre Novembre D…" at bounding box center [549, 89] width 76 height 19
